Goal: Task Accomplishment & Management: Complete application form

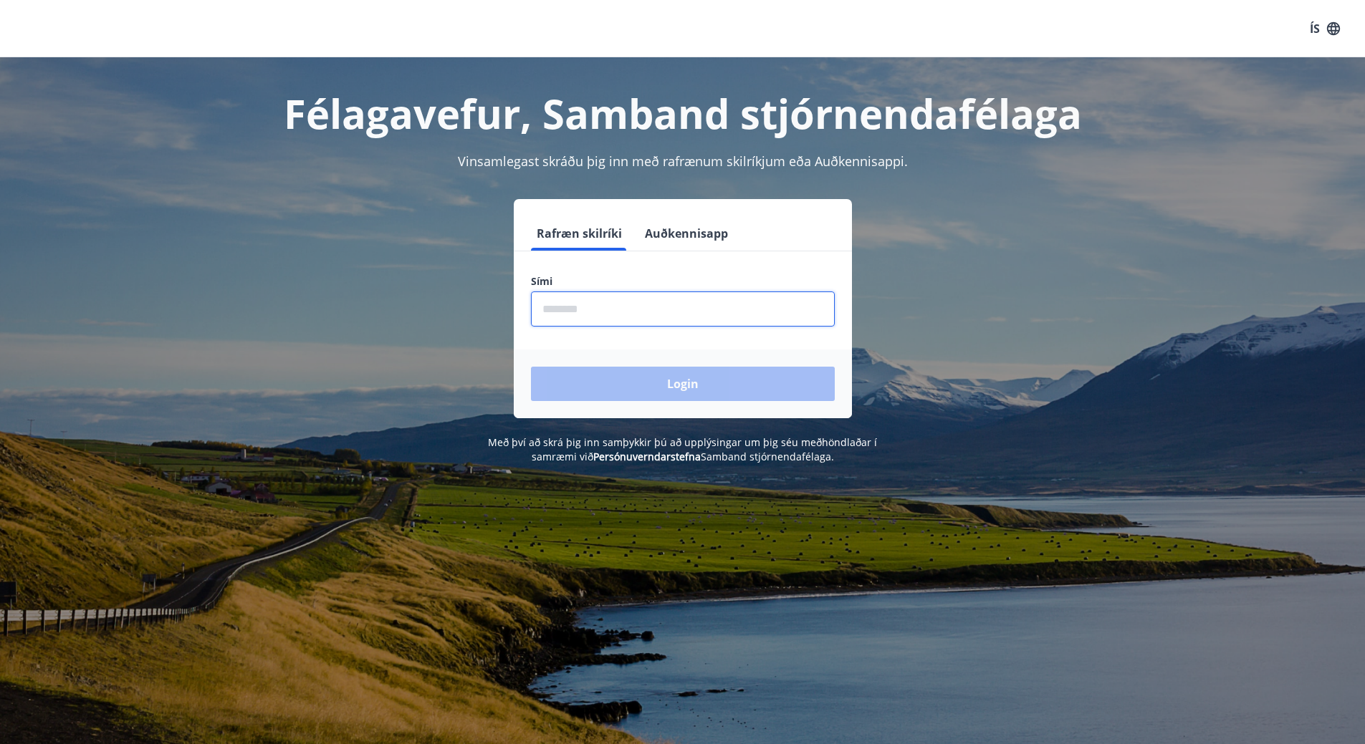
click at [585, 318] on input "phone" at bounding box center [683, 309] width 304 height 35
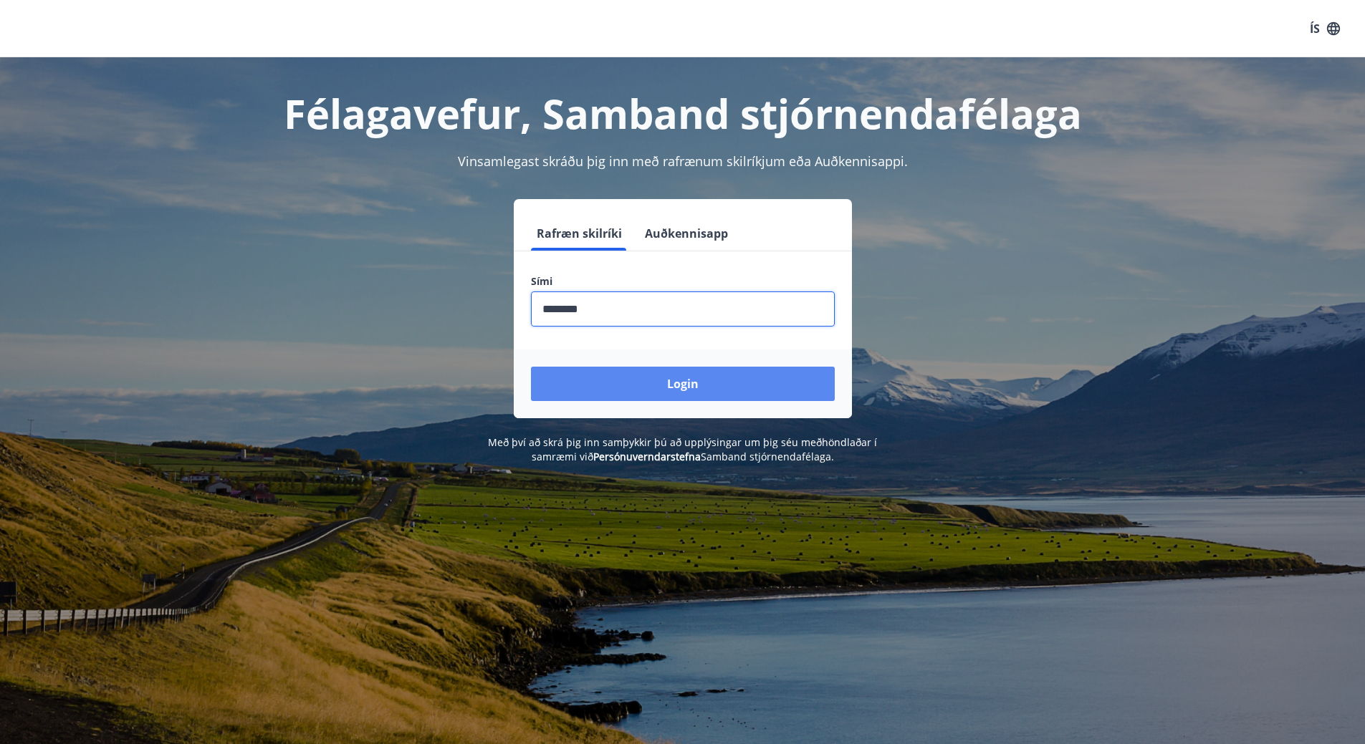
type input "********"
click at [681, 379] on button "Login" at bounding box center [683, 384] width 304 height 34
